Goal: Task Accomplishment & Management: Manage account settings

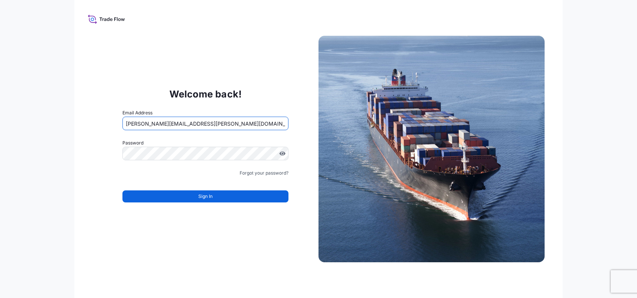
click at [173, 124] on input "[PERSON_NAME][EMAIL_ADDRESS][PERSON_NAME][DOMAIN_NAME]" at bounding box center [205, 123] width 166 height 14
click at [172, 123] on input "[PERSON_NAME][EMAIL_ADDRESS][PERSON_NAME][DOMAIN_NAME]" at bounding box center [205, 123] width 166 height 14
click at [172, 123] on input "[PERSON_NAME][EMAIL_ADDRESS][DOMAIN_NAME]" at bounding box center [205, 123] width 166 height 14
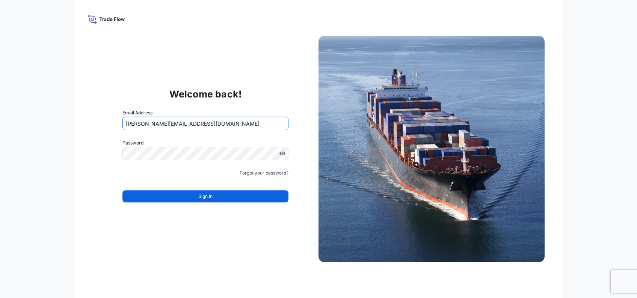
click at [159, 121] on input "[PERSON_NAME][EMAIL_ADDRESS][DOMAIN_NAME]" at bounding box center [205, 123] width 166 height 14
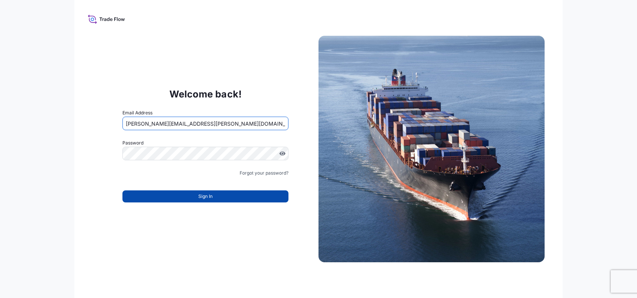
type input "[PERSON_NAME][EMAIL_ADDRESS][PERSON_NAME][DOMAIN_NAME]"
click at [183, 200] on button "Sign In" at bounding box center [205, 196] width 166 height 12
